Goal: Check status: Check status

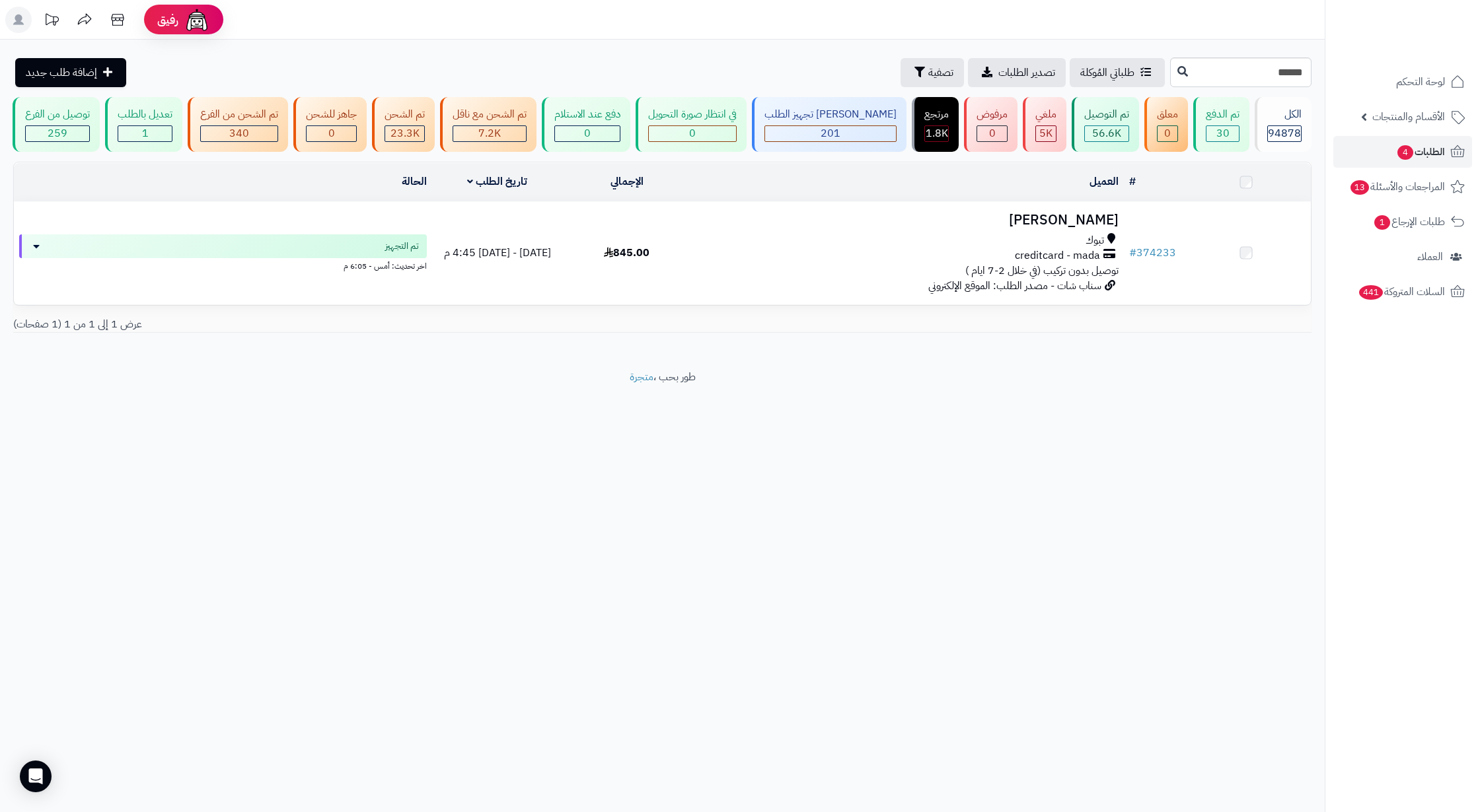
click at [1272, 62] on input "******" at bounding box center [1240, 72] width 141 height 30
type input "******"
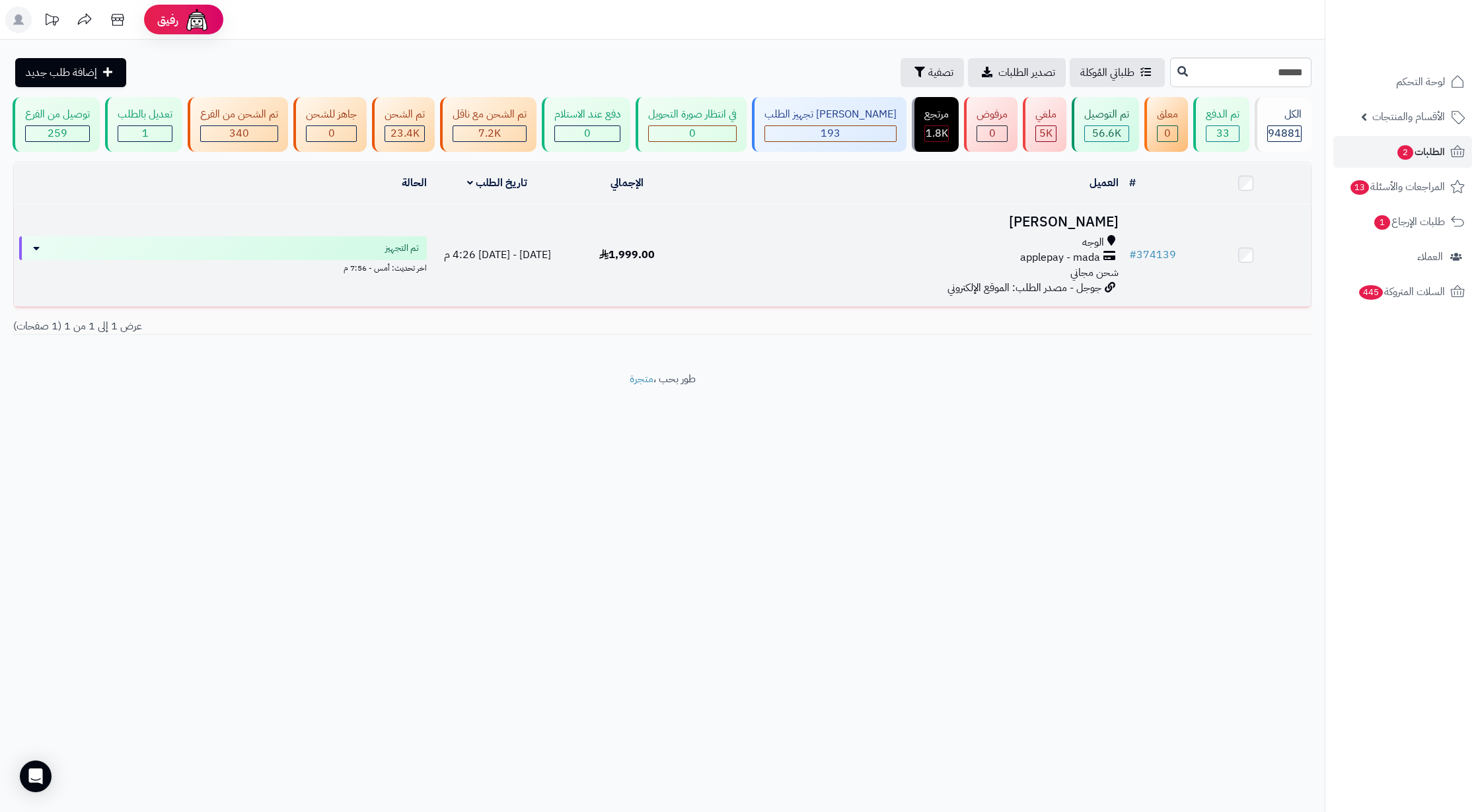
click at [870, 250] on div "الوجه" at bounding box center [907, 242] width 422 height 15
